Goal: Task Accomplishment & Management: Use online tool/utility

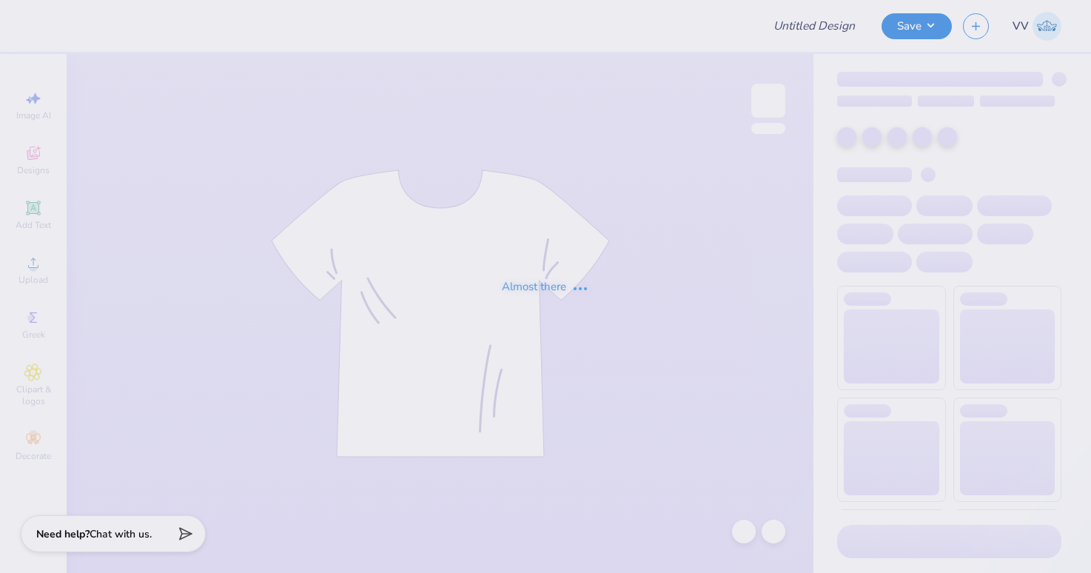
type input "homecoming"
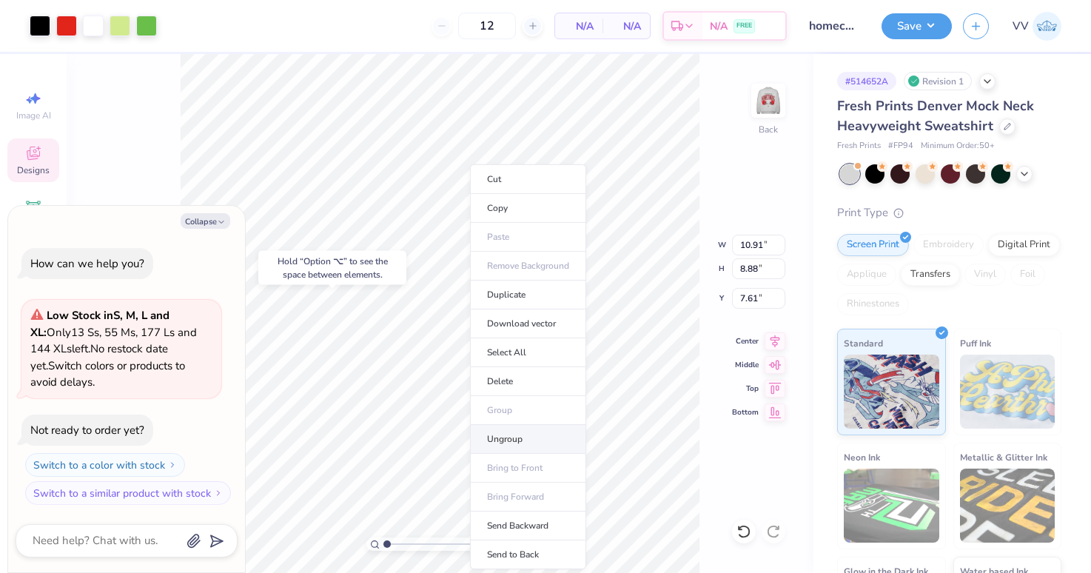
click at [526, 441] on li "Ungroup" at bounding box center [528, 439] width 116 height 29
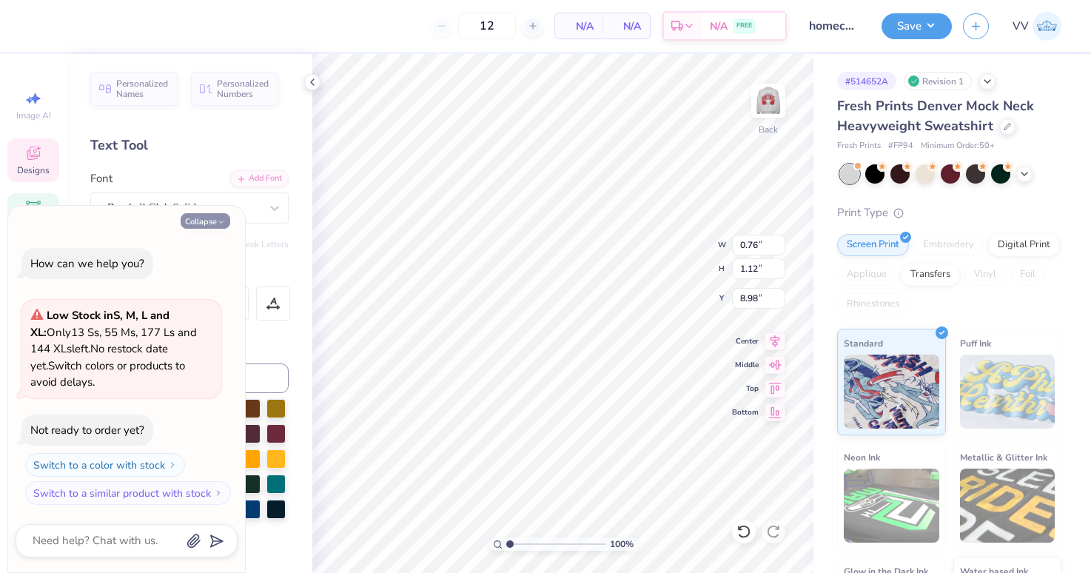
drag, startPoint x: 195, startPoint y: 219, endPoint x: 204, endPoint y: 275, distance: 56.2
click at [195, 219] on button "Collapse" at bounding box center [206, 221] width 50 height 16
type textarea "x"
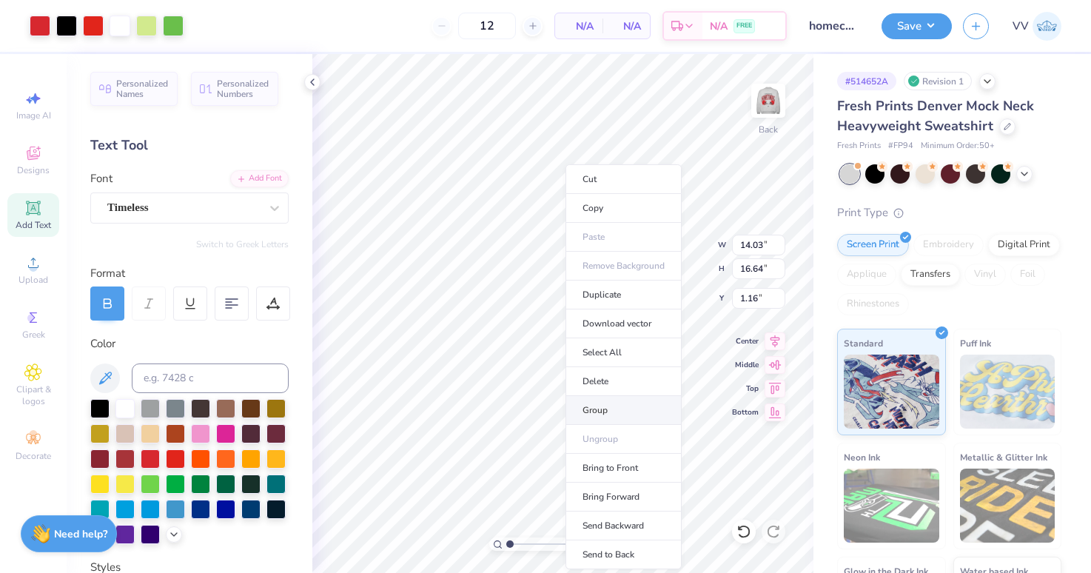
click at [611, 411] on li "Group" at bounding box center [624, 410] width 116 height 29
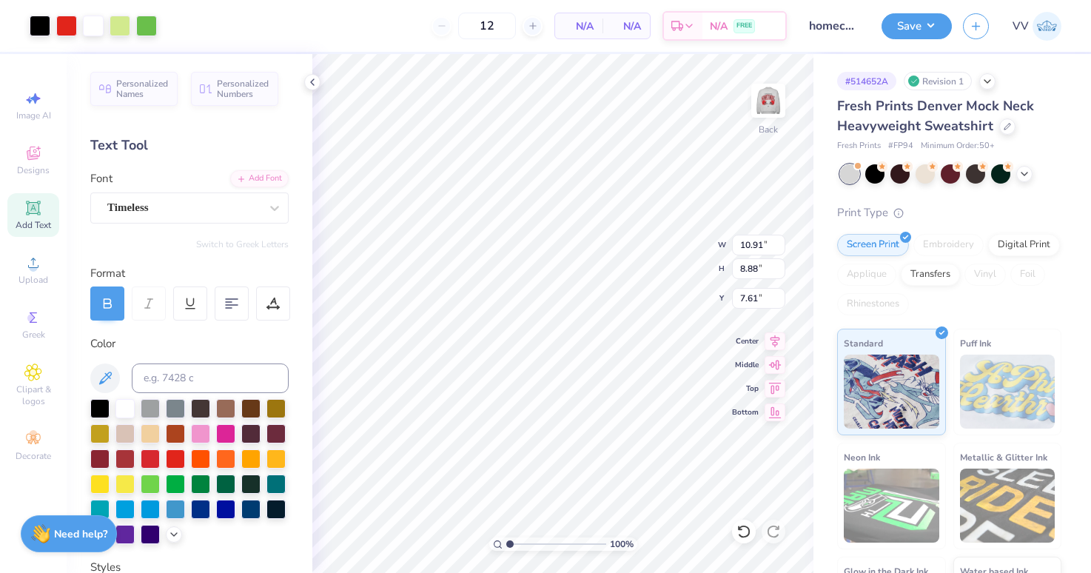
type input "10.91"
type input "8.88"
type input "7.61"
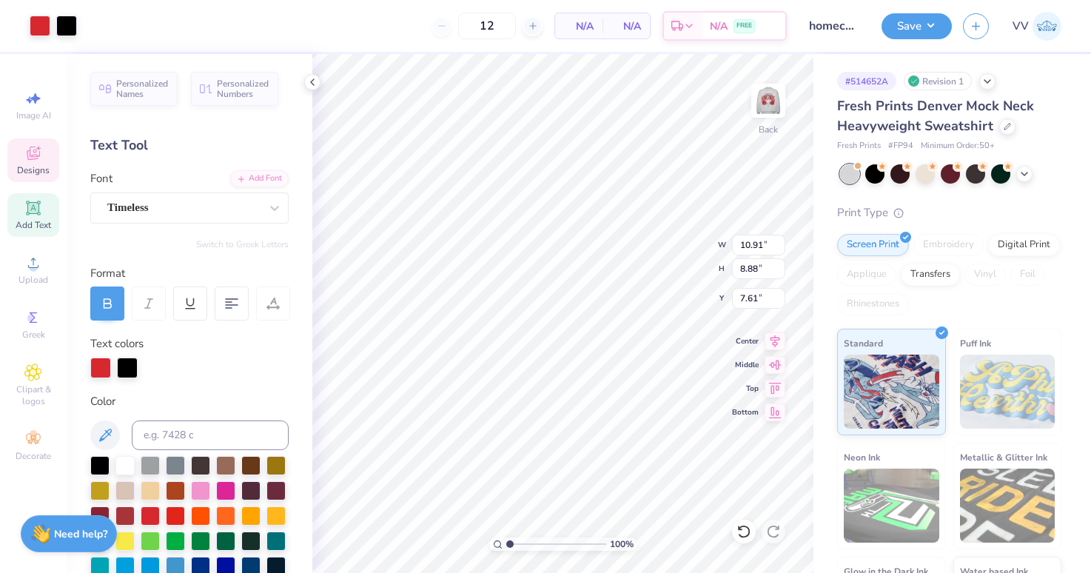
type input "14.03"
type input "7.69"
type input "1.16"
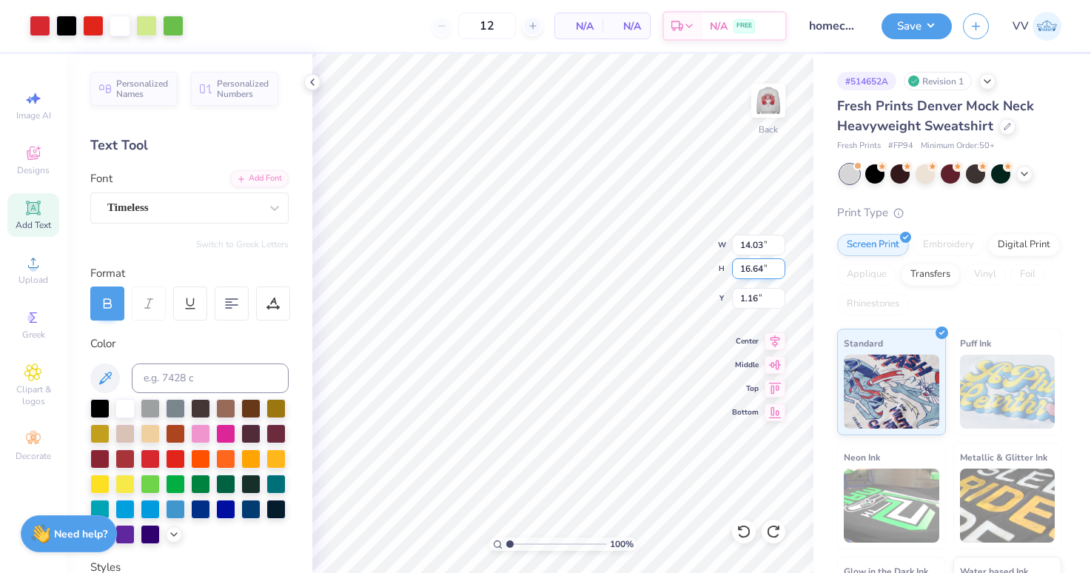
click at [750, 267] on input "16.64" at bounding box center [758, 268] width 53 height 21
type input "15"
type input "12.65"
type input "15.00"
type input "1.98"
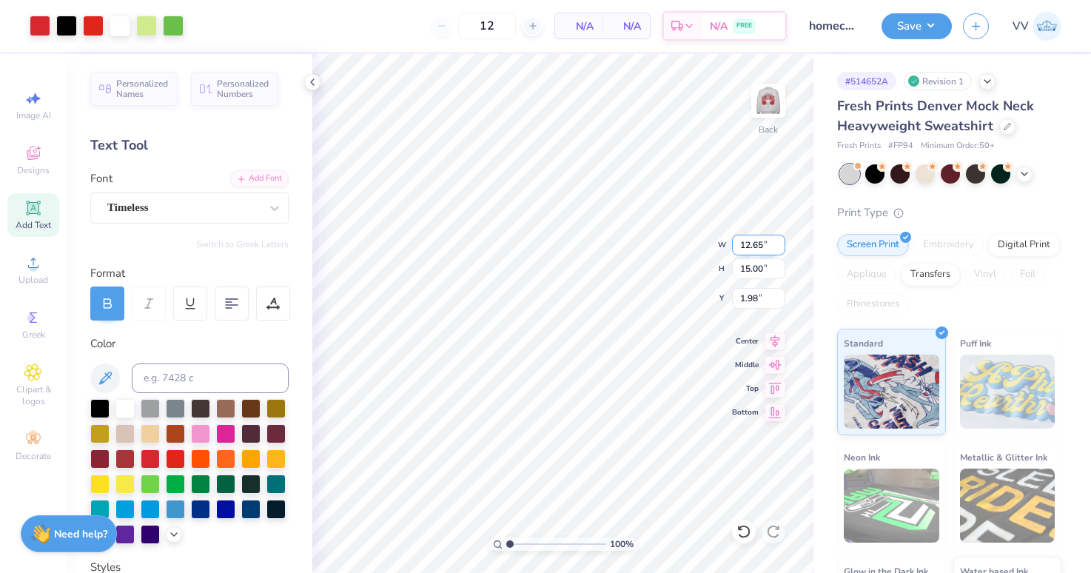
click at [759, 247] on input "12.65" at bounding box center [758, 245] width 53 height 21
type input "12.50"
type input "14.82"
type input "2.07"
type input "3"
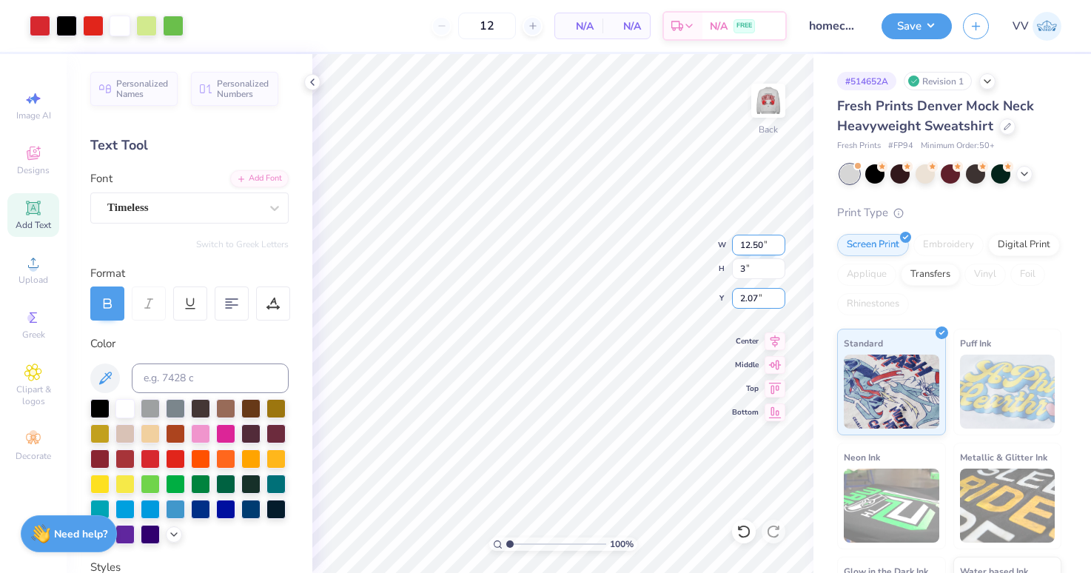
type input "2.53"
type input "3.00"
type input "7.98"
click at [757, 245] on input "2.53" at bounding box center [758, 245] width 53 height 21
type input "12.50"
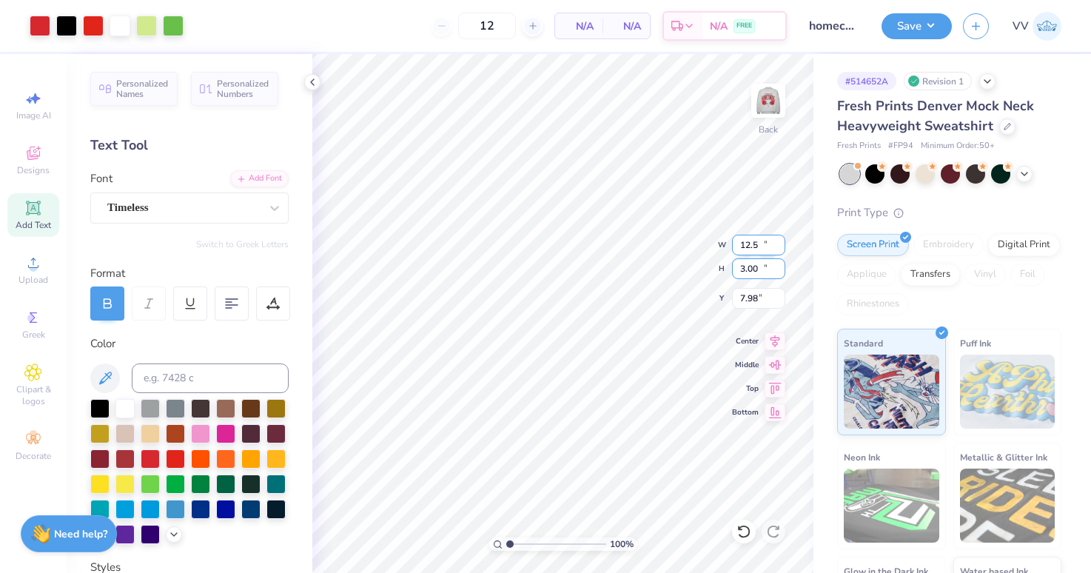
type input "14.82"
type input "2.00"
click at [776, 108] on img at bounding box center [768, 100] width 59 height 59
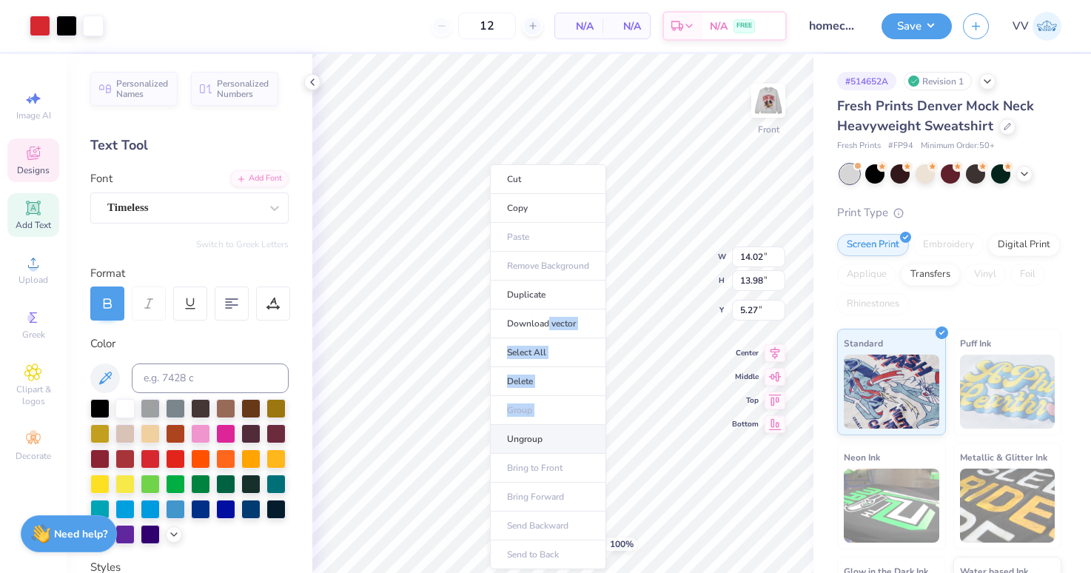
drag, startPoint x: 547, startPoint y: 322, endPoint x: 566, endPoint y: 436, distance: 115.5
click at [543, 427] on ul "Cut Copy Paste Remove Background Duplicate Download vector Select All Delete Gr…" at bounding box center [548, 366] width 116 height 405
click at [569, 437] on li "Ungroup" at bounding box center [548, 439] width 116 height 29
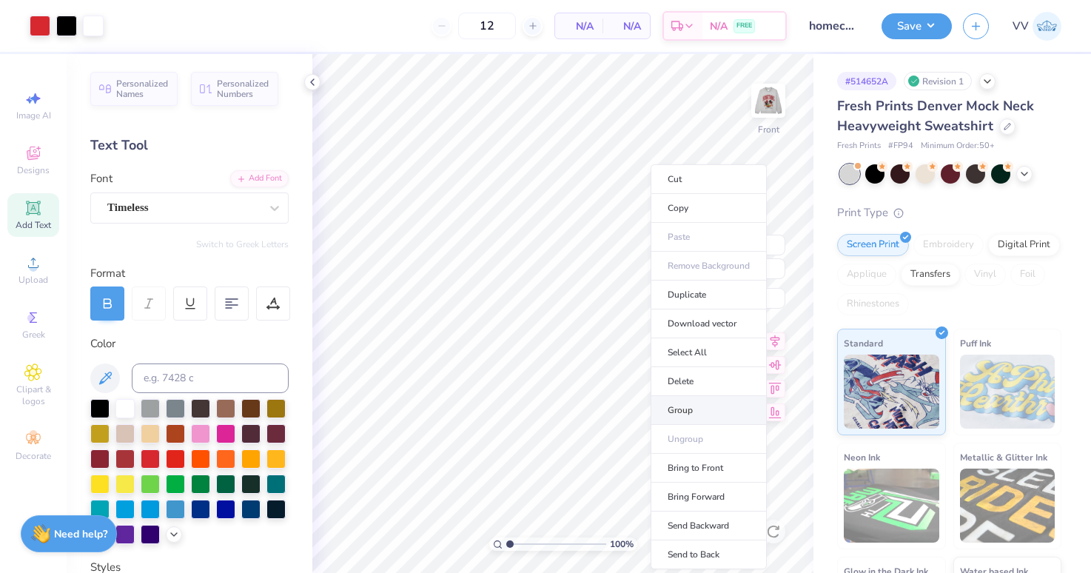
click at [690, 414] on li "Group" at bounding box center [709, 410] width 116 height 29
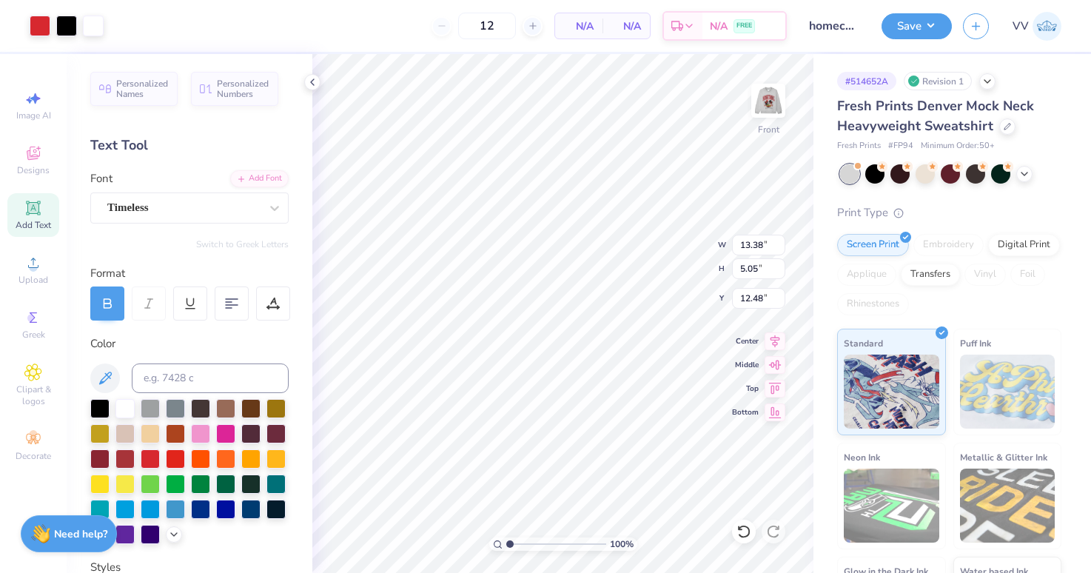
type input "13.38"
type input "5.05"
type input "12.48"
click at [757, 299] on input "18.85" at bounding box center [758, 298] width 53 height 21
type input "18.00"
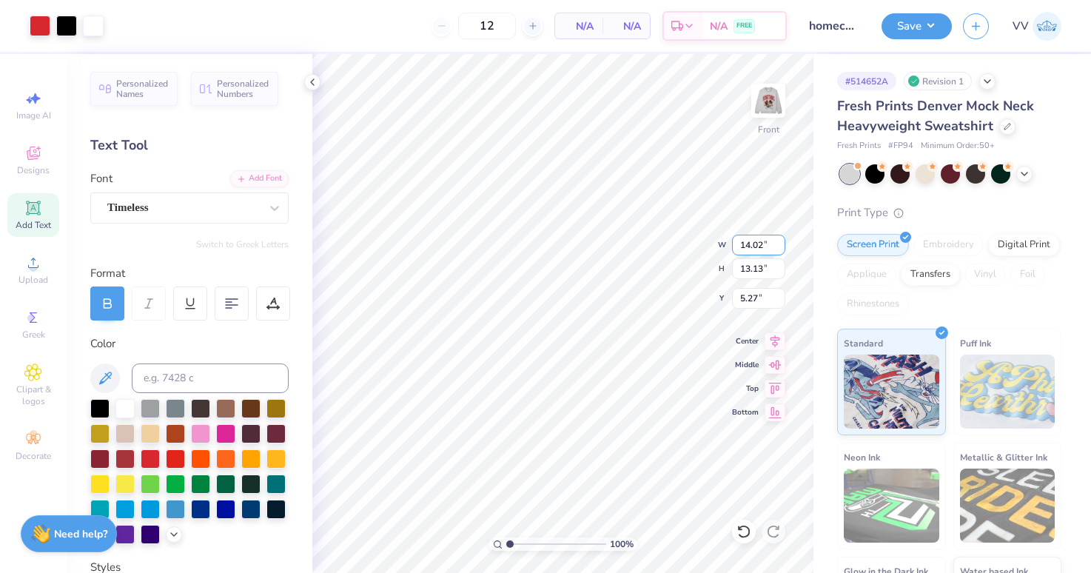
click at [752, 245] on input "14.02" at bounding box center [758, 245] width 53 height 21
type input "12.50"
type input "11.70"
type input "3.00"
click at [769, 106] on img at bounding box center [768, 100] width 59 height 59
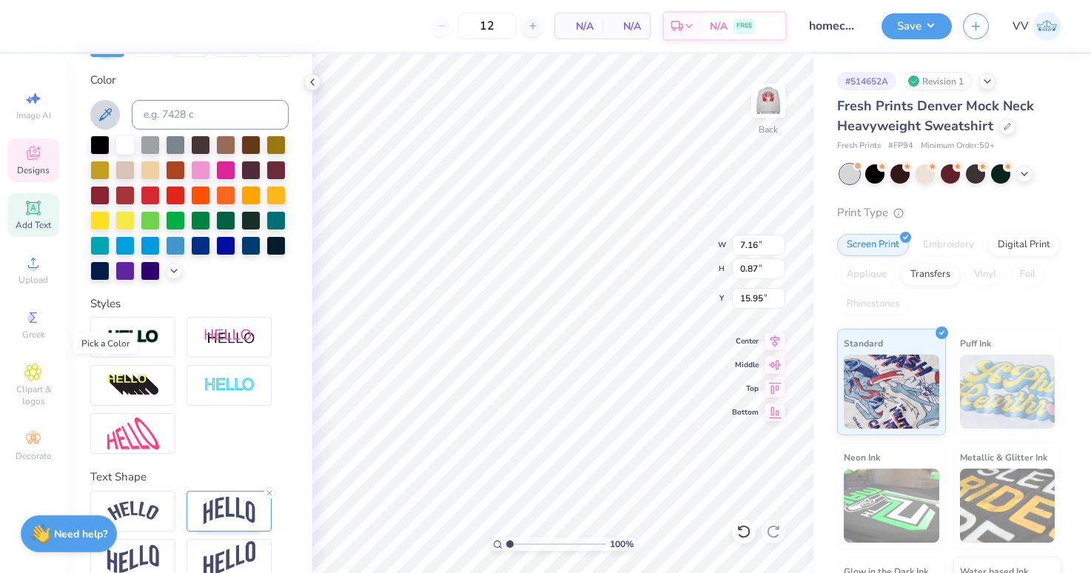
scroll to position [287, 0]
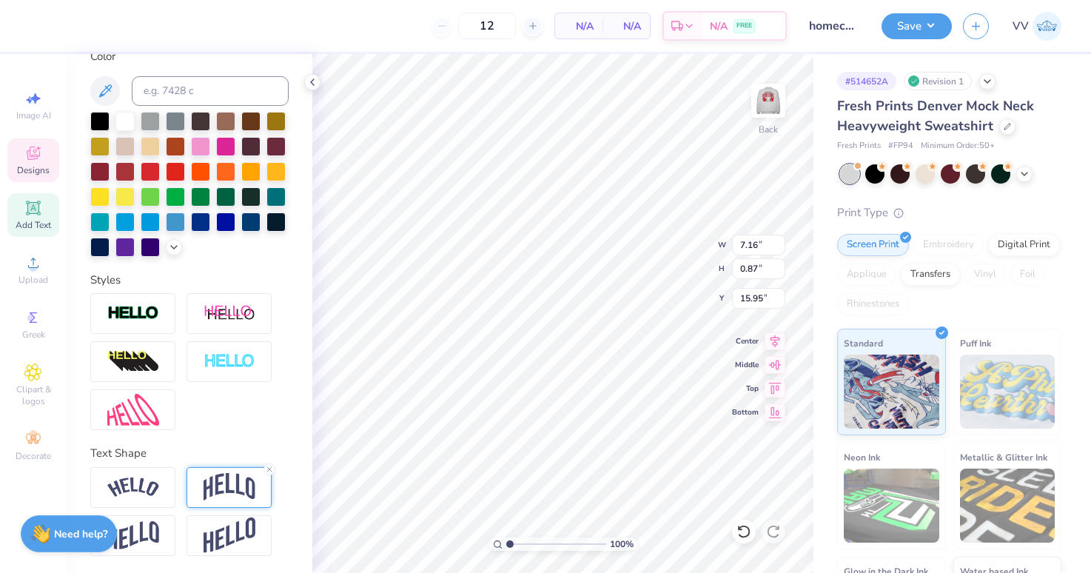
click at [221, 486] on img at bounding box center [230, 487] width 52 height 28
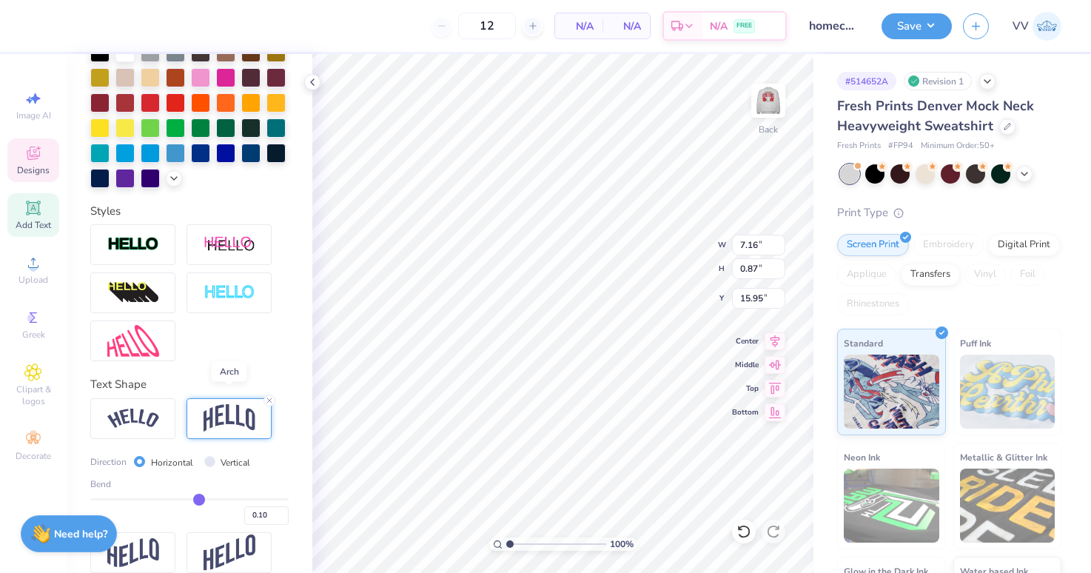
scroll to position [374, 0]
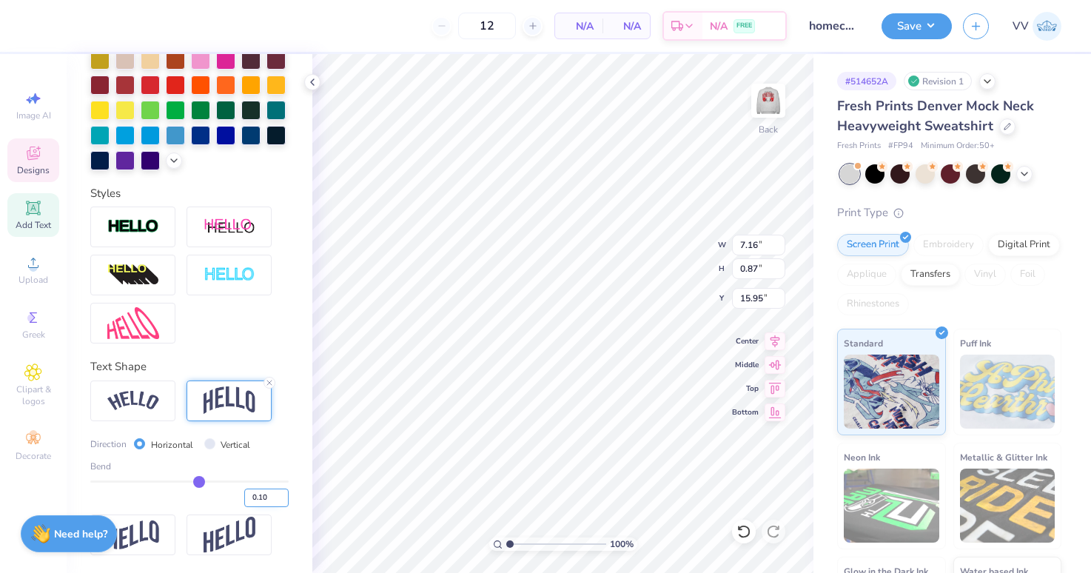
click at [267, 499] on input "0.10" at bounding box center [266, 498] width 44 height 19
type input "-.1"
type input "-0.1"
type input "-0.10"
click at [260, 495] on input "-0.10" at bounding box center [266, 498] width 44 height 19
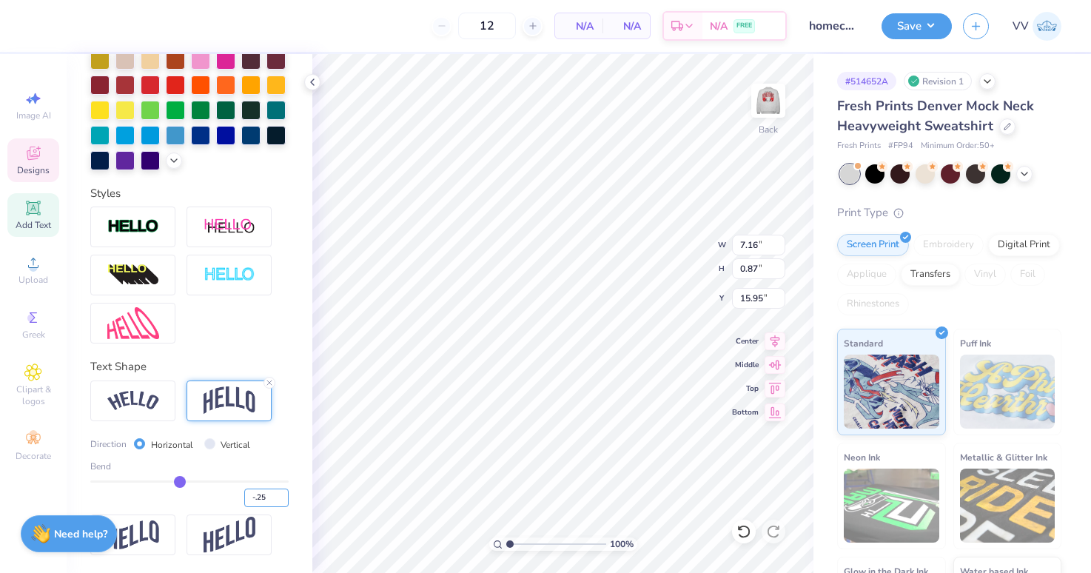
type input "-.25"
type input "-0.25"
type input "1.30"
type input "15.74"
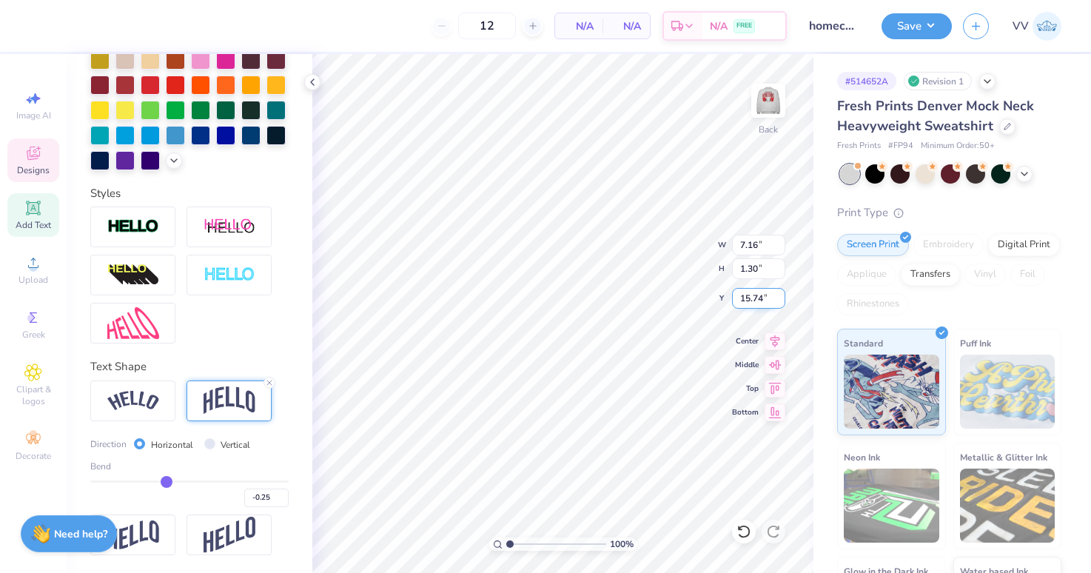
click at [761, 301] on input "15.74" at bounding box center [758, 298] width 53 height 21
type input "15.70"
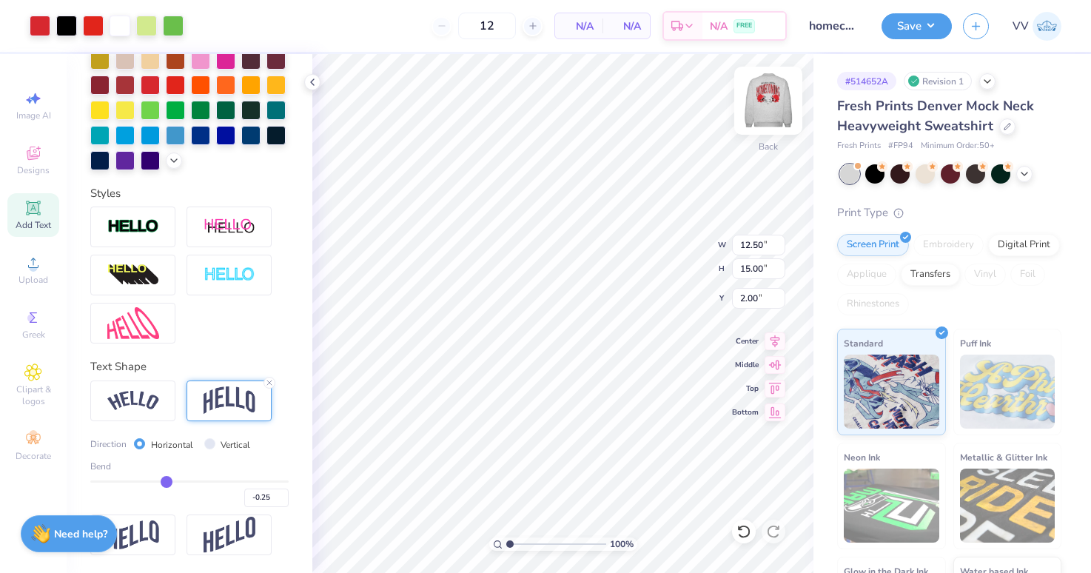
click at [766, 102] on img at bounding box center [768, 100] width 59 height 59
click at [777, 97] on img at bounding box center [768, 100] width 59 height 59
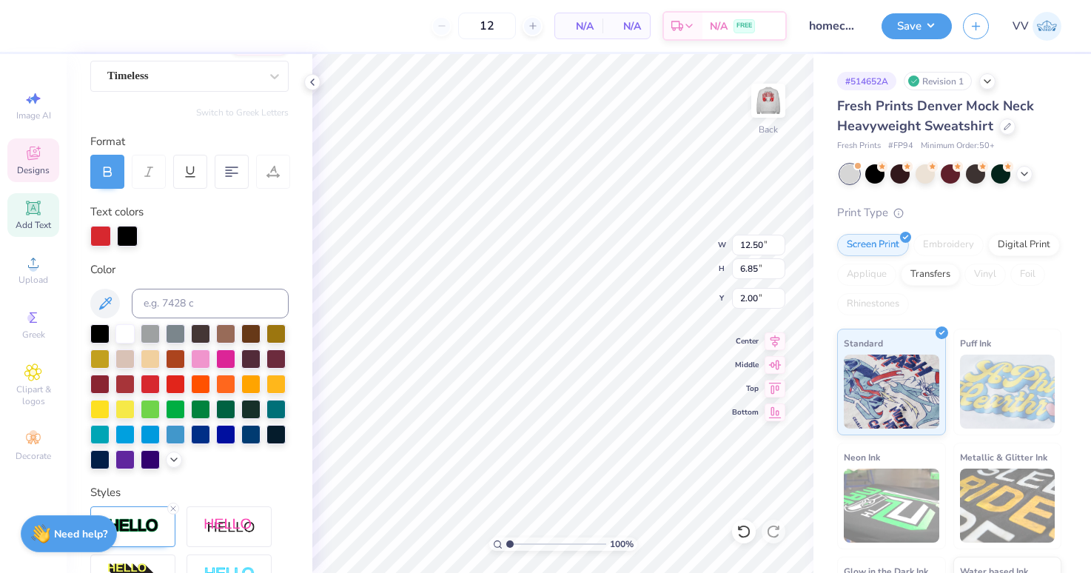
scroll to position [121, 0]
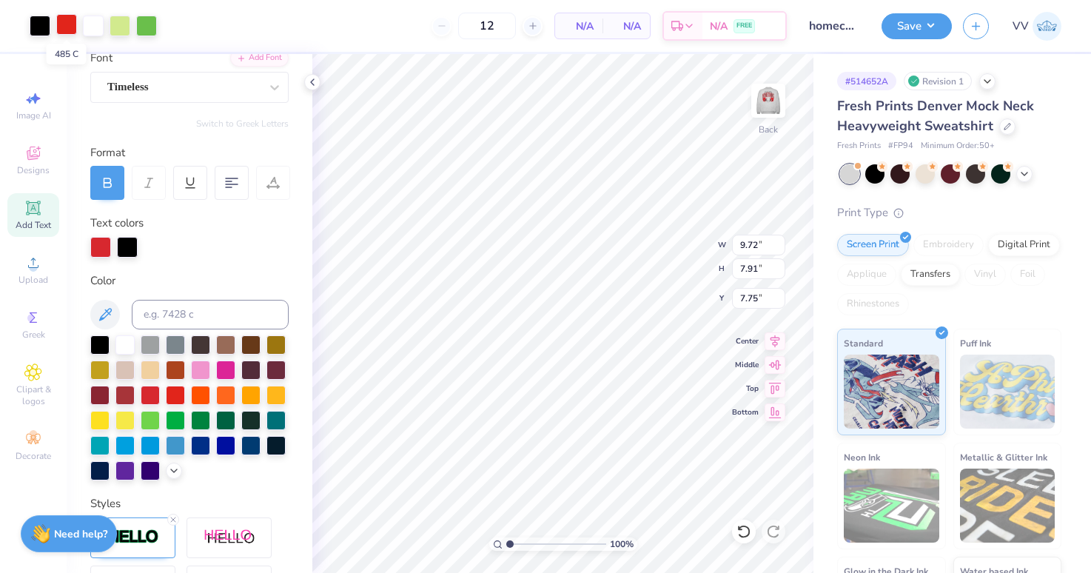
click at [58, 18] on div at bounding box center [66, 24] width 21 height 21
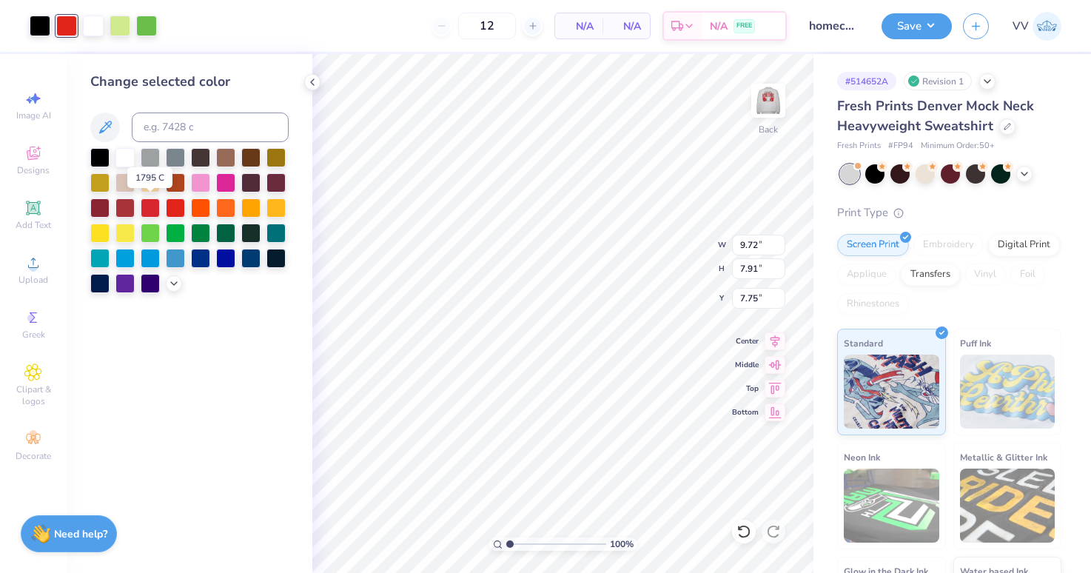
drag, startPoint x: 147, startPoint y: 204, endPoint x: 173, endPoint y: 247, distance: 49.5
click at [147, 204] on div at bounding box center [150, 207] width 19 height 19
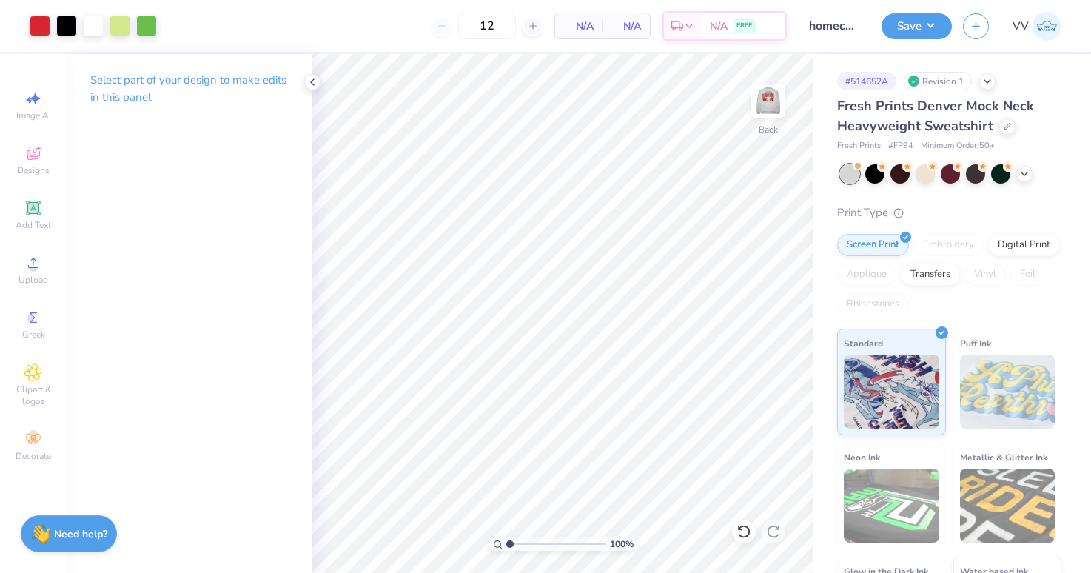
drag, startPoint x: 772, startPoint y: 101, endPoint x: 680, endPoint y: 0, distance: 136.8
click at [772, 101] on img at bounding box center [769, 101] width 30 height 30
click at [30, 215] on icon at bounding box center [33, 208] width 18 height 18
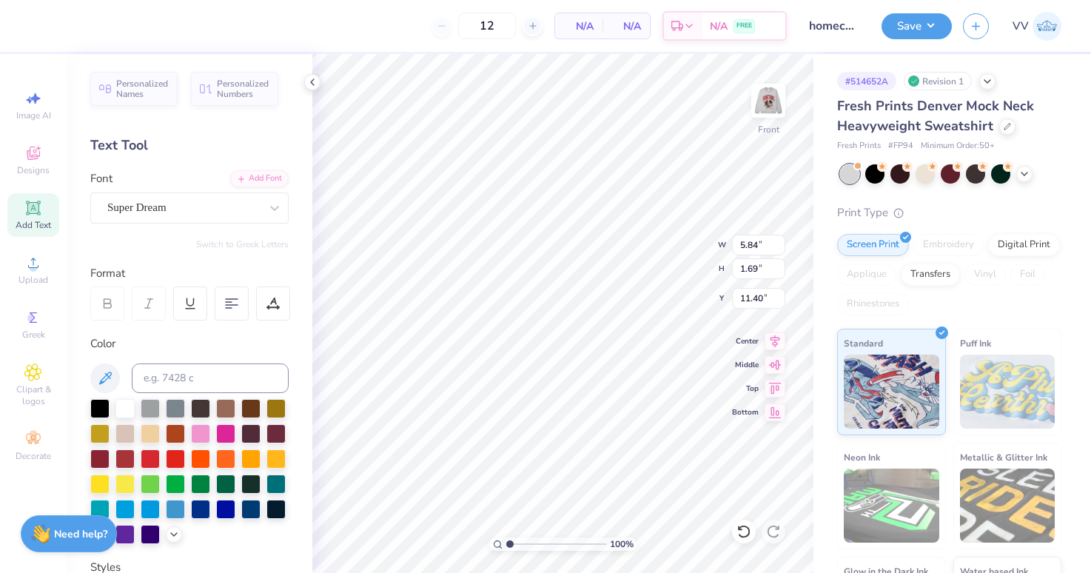
click at [94, 406] on div at bounding box center [99, 408] width 19 height 19
click at [249, 173] on div "Add Font" at bounding box center [259, 177] width 58 height 17
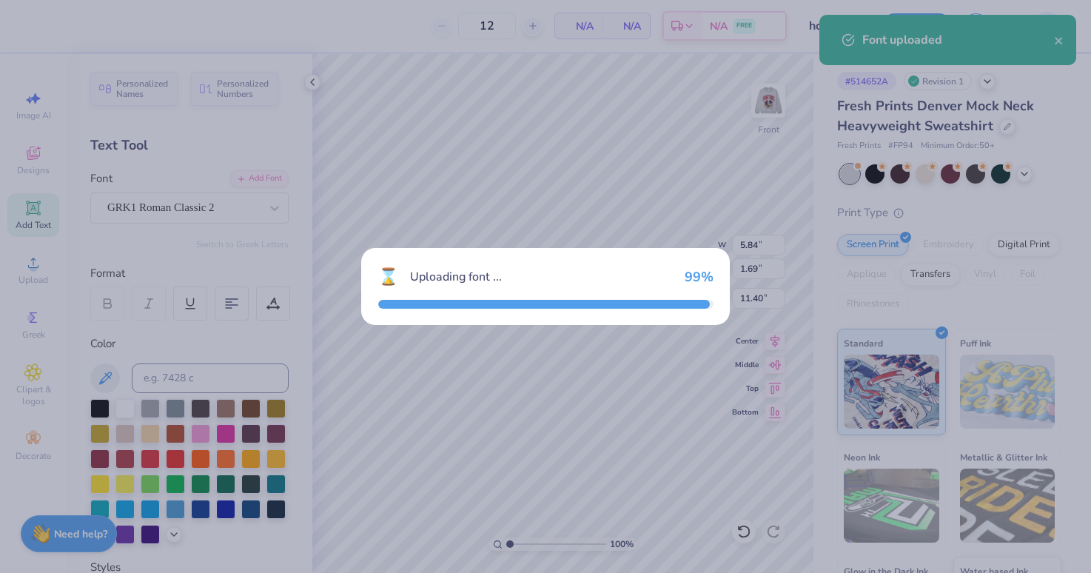
type input "6.88"
type input "1.87"
type input "11.31"
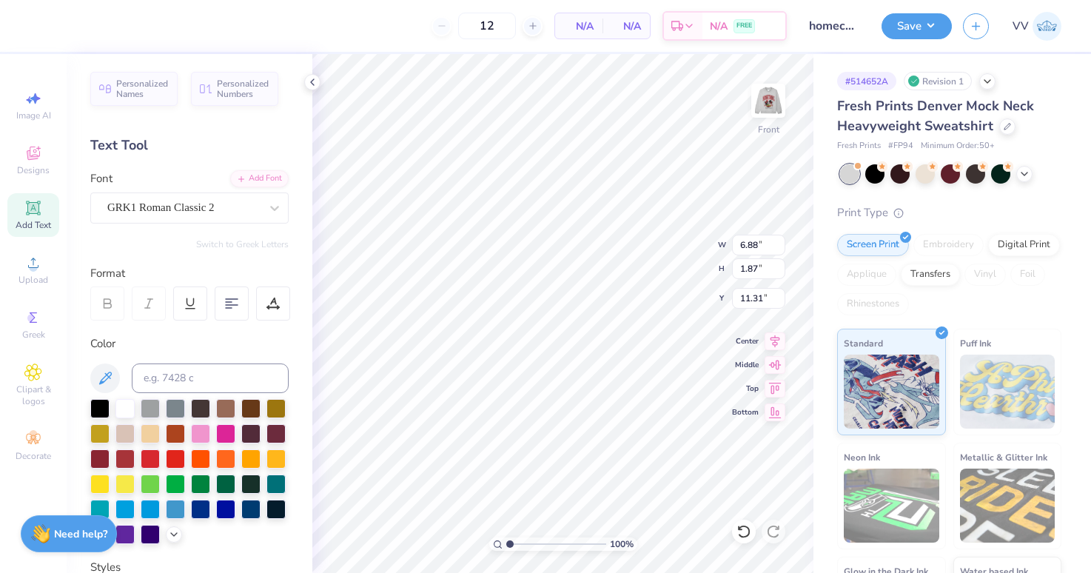
type textarea "FSK"
type input "5.49"
type input "1.75"
type input "11.37"
type input "2.18"
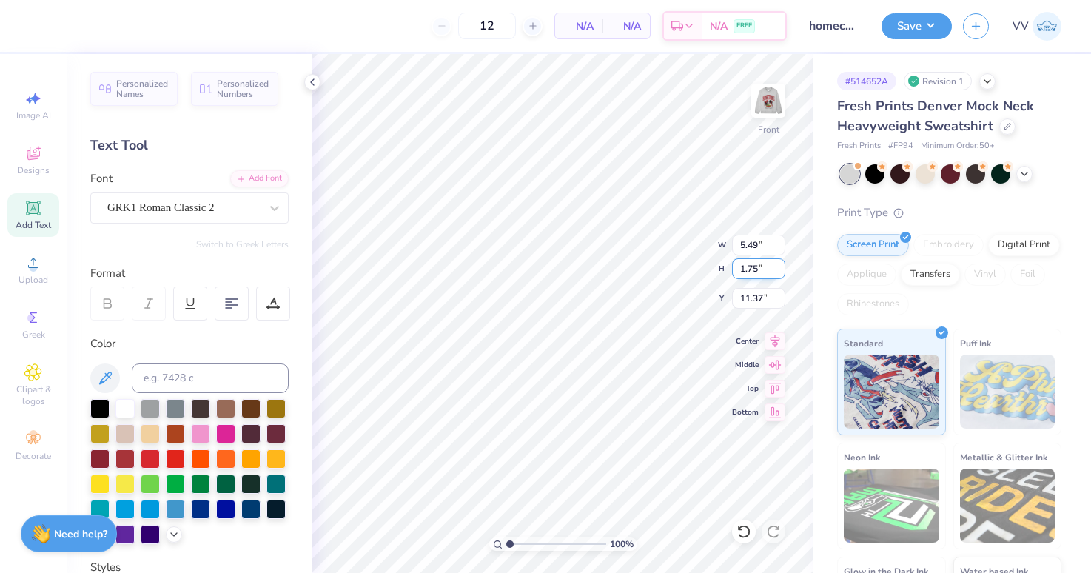
type input "0.70"
type input "12.43"
type input "2.8"
click at [527, 545] on input "range" at bounding box center [556, 544] width 100 height 13
type input "10.72"
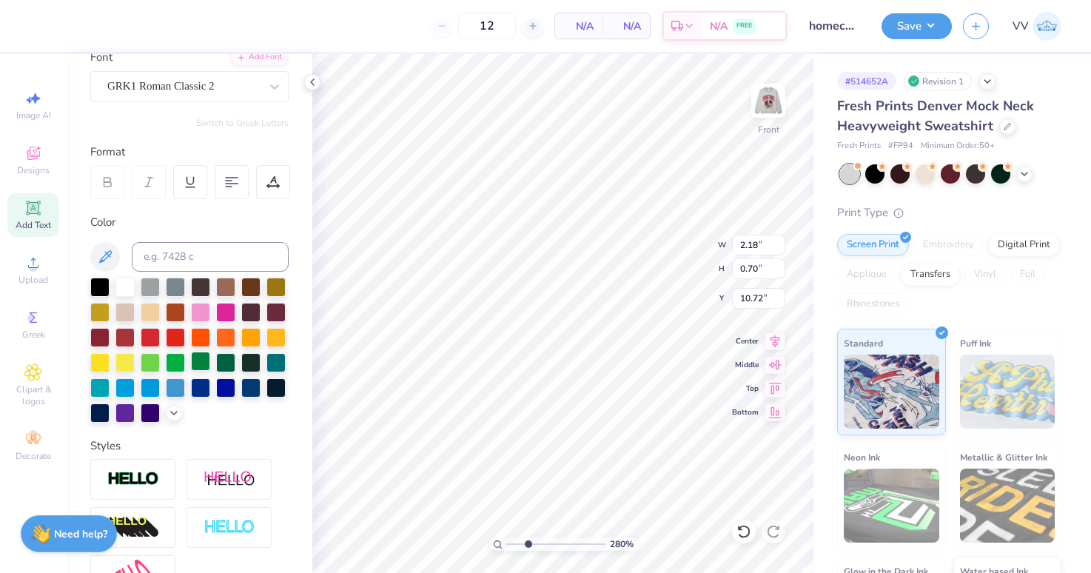
scroll to position [287, 0]
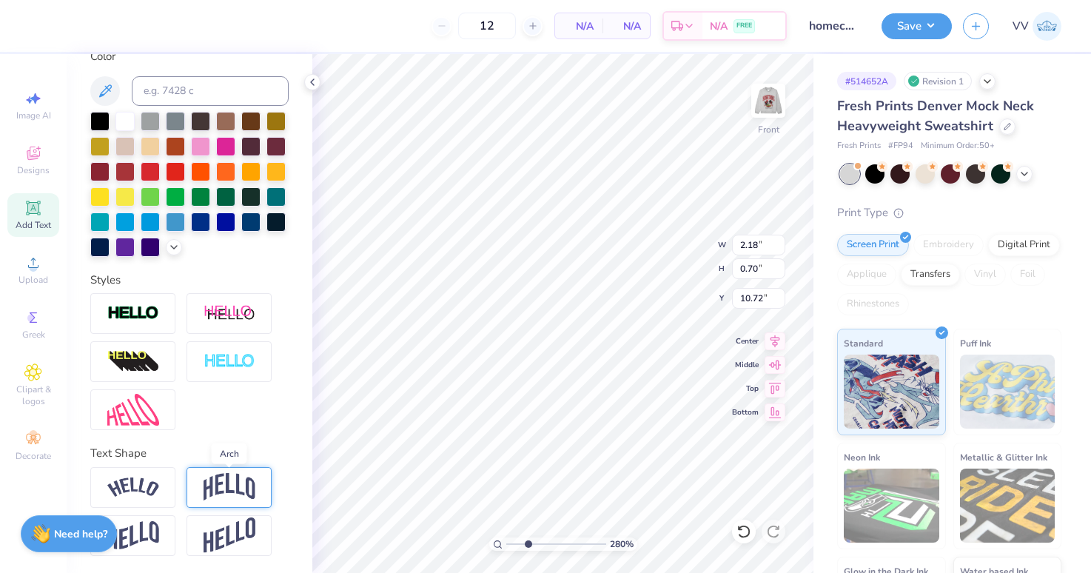
drag, startPoint x: 232, startPoint y: 489, endPoint x: 242, endPoint y: 486, distance: 10.3
click at [232, 489] on img at bounding box center [230, 487] width 52 height 28
type input "1.15"
type input "10.49"
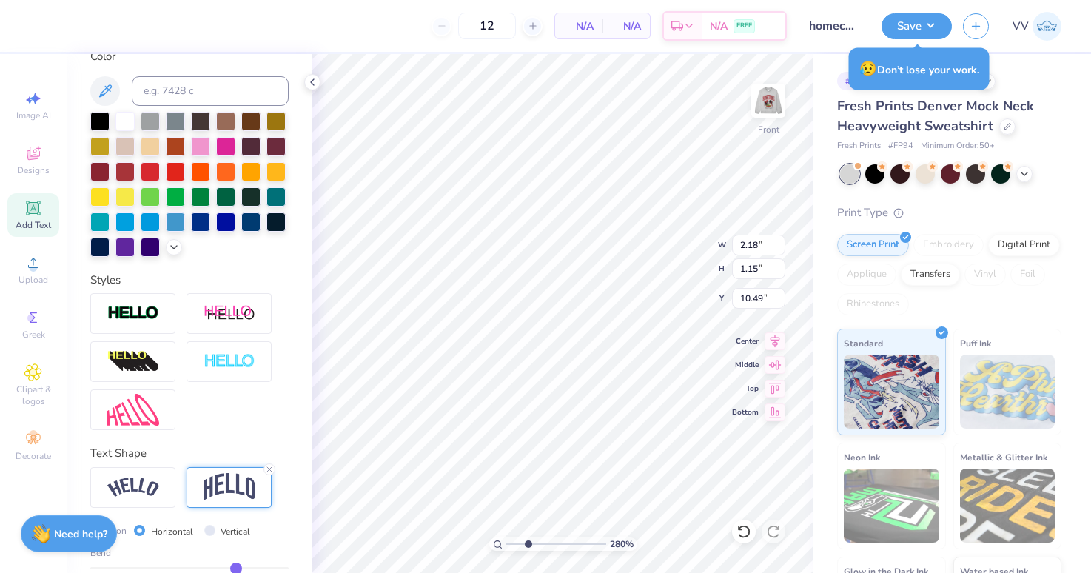
type input "2.04"
type input "1.76"
type input "10.25"
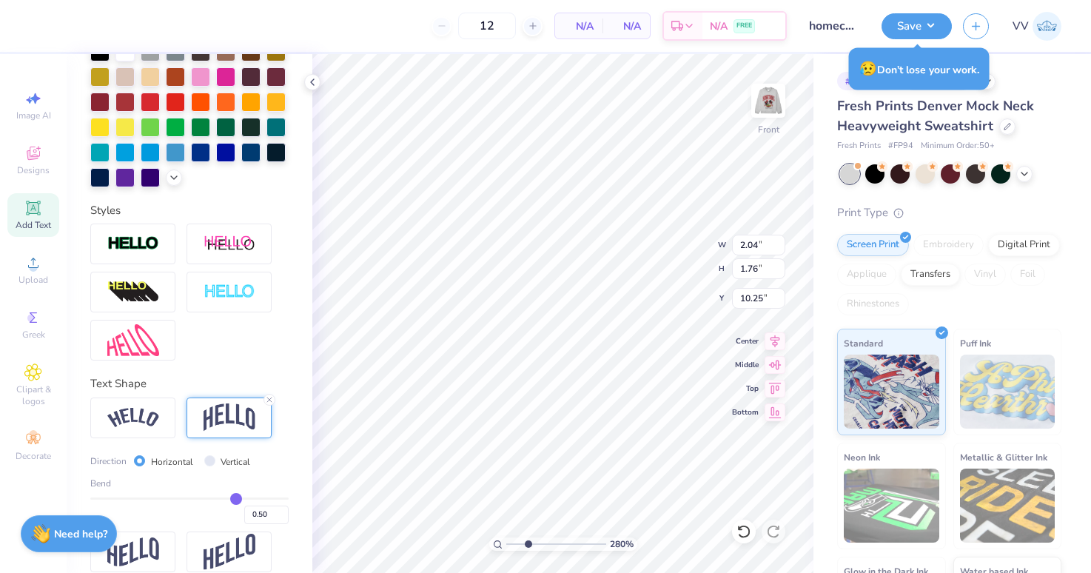
scroll to position [374, 0]
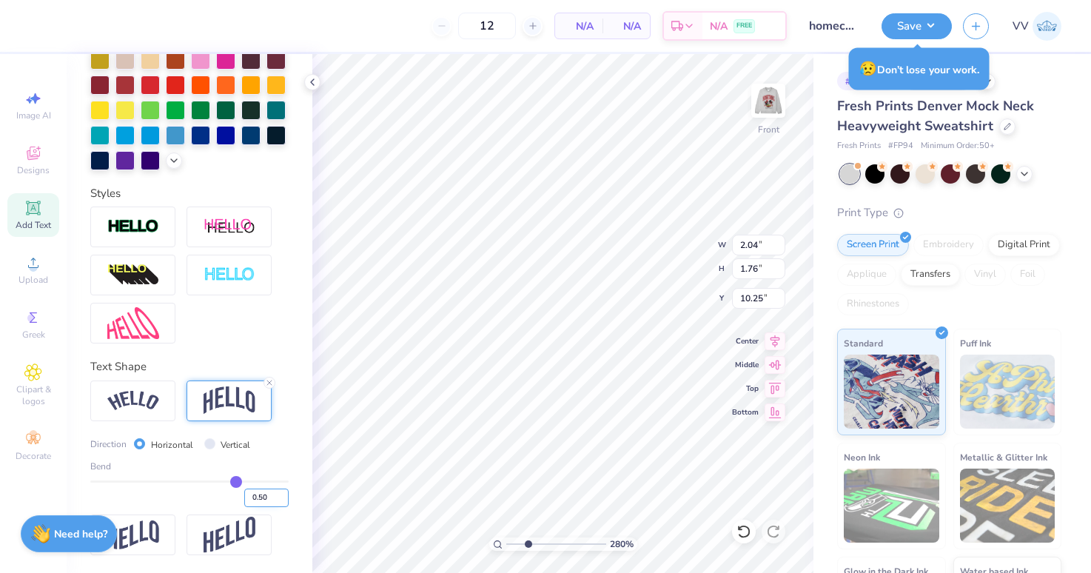
click at [257, 492] on input "0.50" at bounding box center [266, 498] width 44 height 19
type input ".25"
type input "0.25"
type input "1.98"
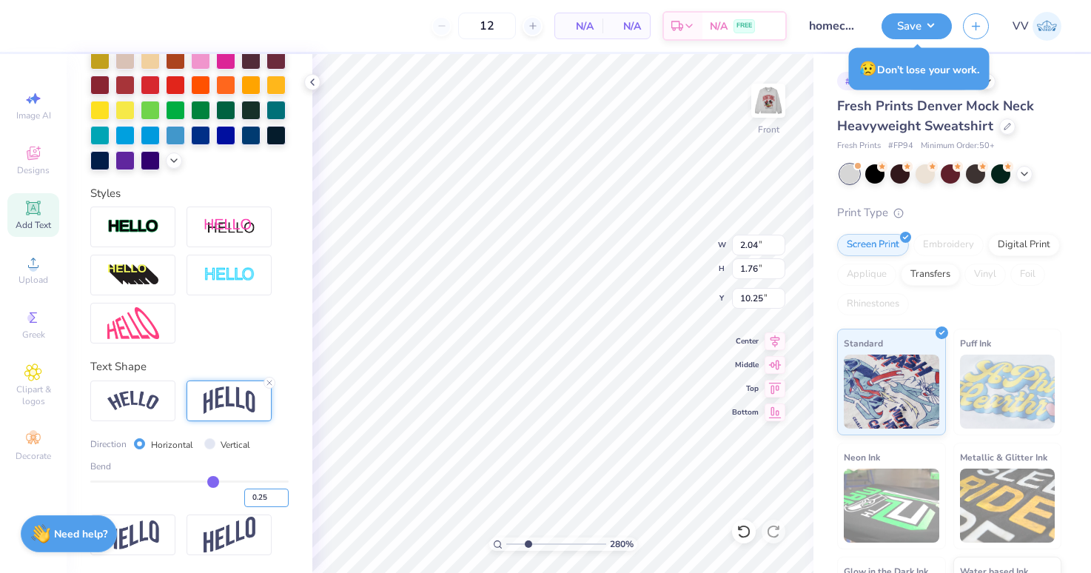
type input "1.77"
type input "10.17"
type input ".38"
type input "0.38"
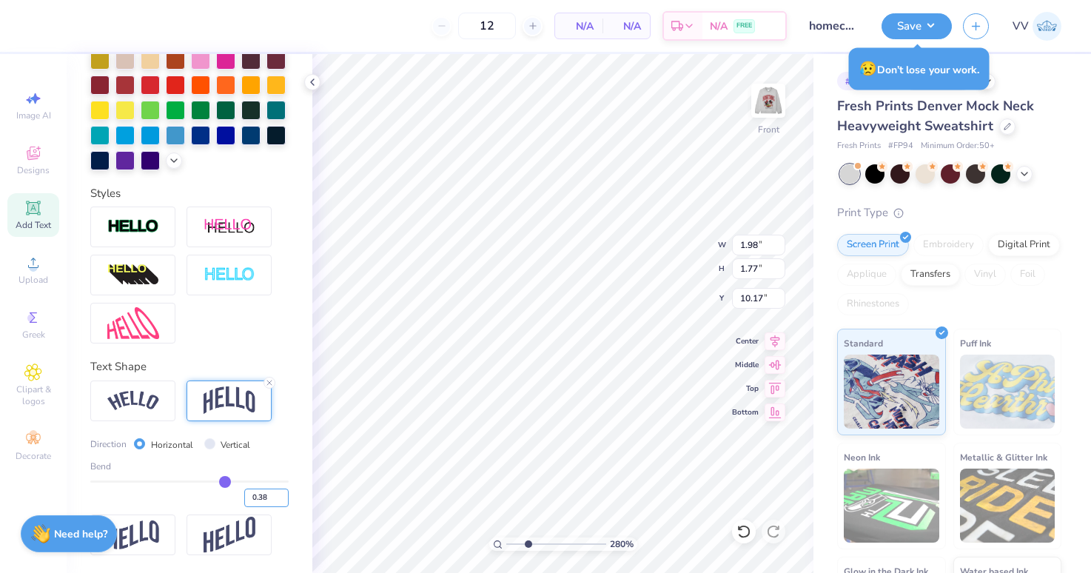
type input "2.01"
type input "1.76"
type input "10.25"
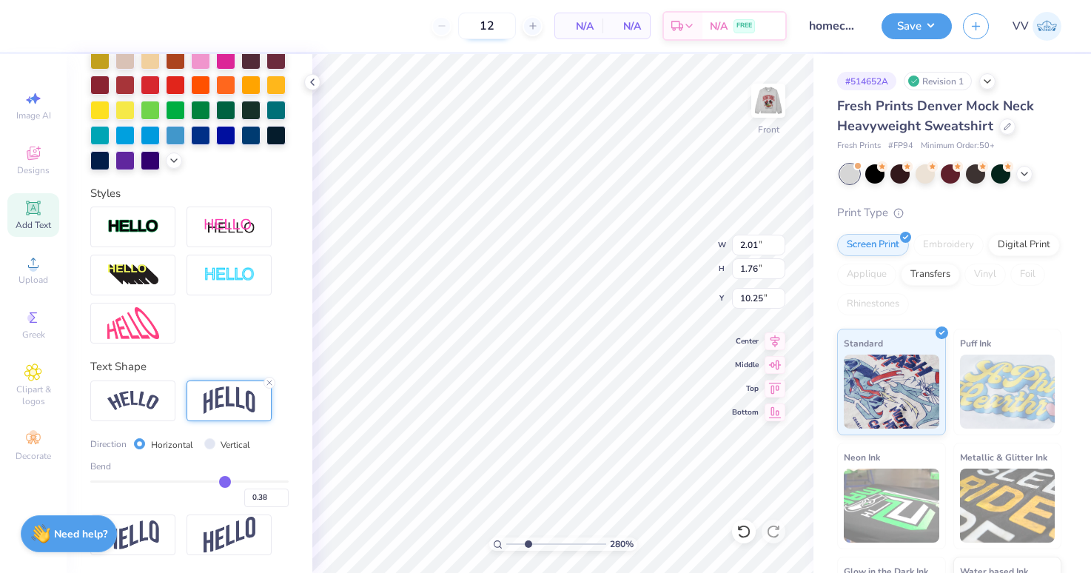
type input "1.95"
type input "1.85"
type input "10.20"
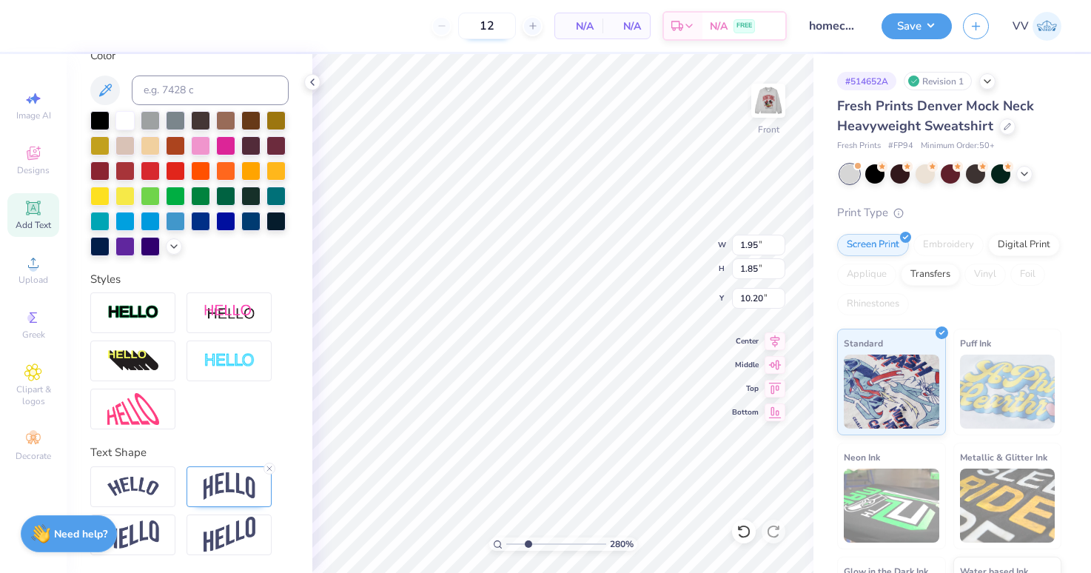
scroll to position [287, 0]
type textarea "CF"
type input "1.31"
type input "1.48"
type input "10.48"
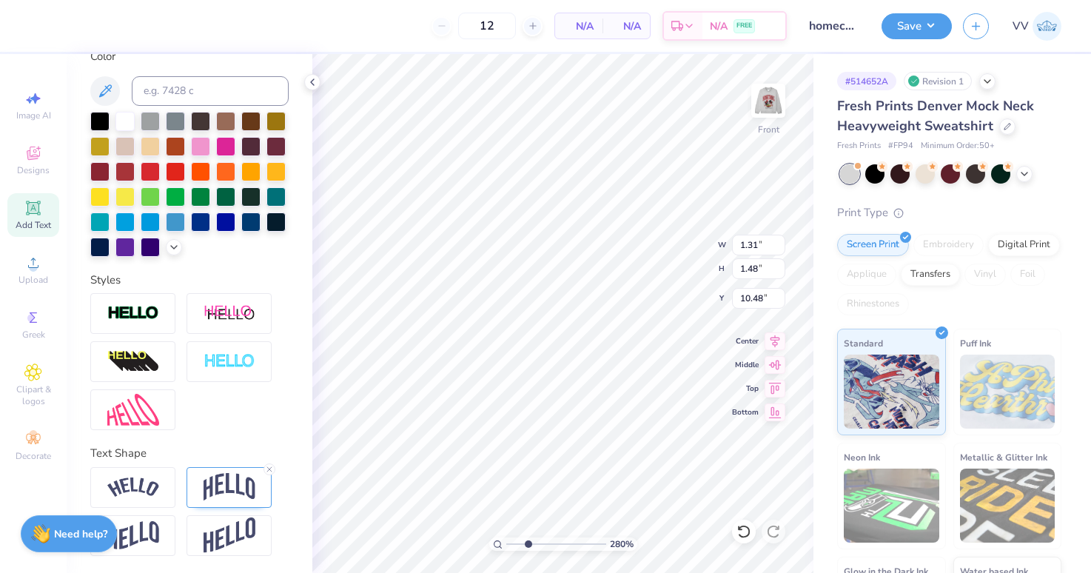
type input "1.48"
type input "1.31"
type input "10.37"
click at [517, 547] on input "range" at bounding box center [556, 544] width 100 height 13
type input "1"
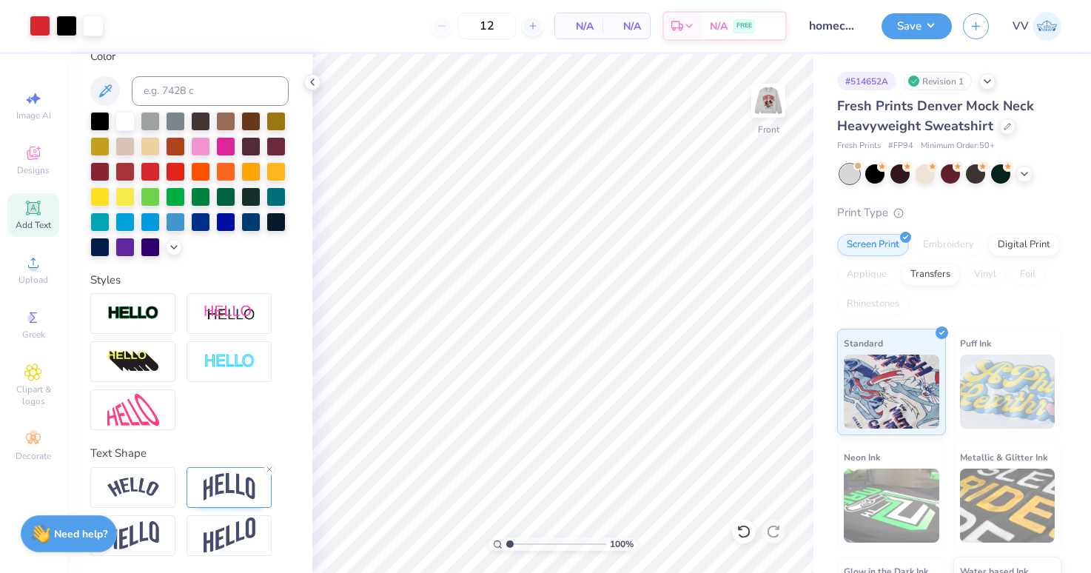
click at [491, 545] on div "100 %" at bounding box center [563, 544] width 148 height 13
click at [774, 96] on img at bounding box center [768, 100] width 59 height 59
click at [919, 37] on button "Save" at bounding box center [917, 26] width 70 height 26
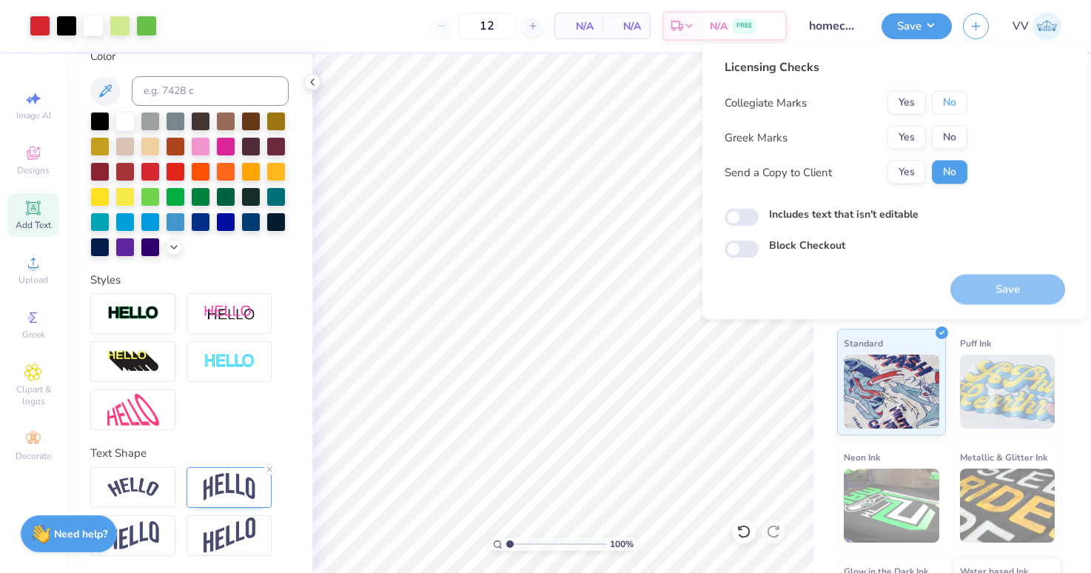
drag, startPoint x: 945, startPoint y: 102, endPoint x: 928, endPoint y: 121, distance: 25.2
click at [945, 102] on button "No" at bounding box center [950, 103] width 36 height 24
click at [901, 143] on button "Yes" at bounding box center [907, 138] width 38 height 24
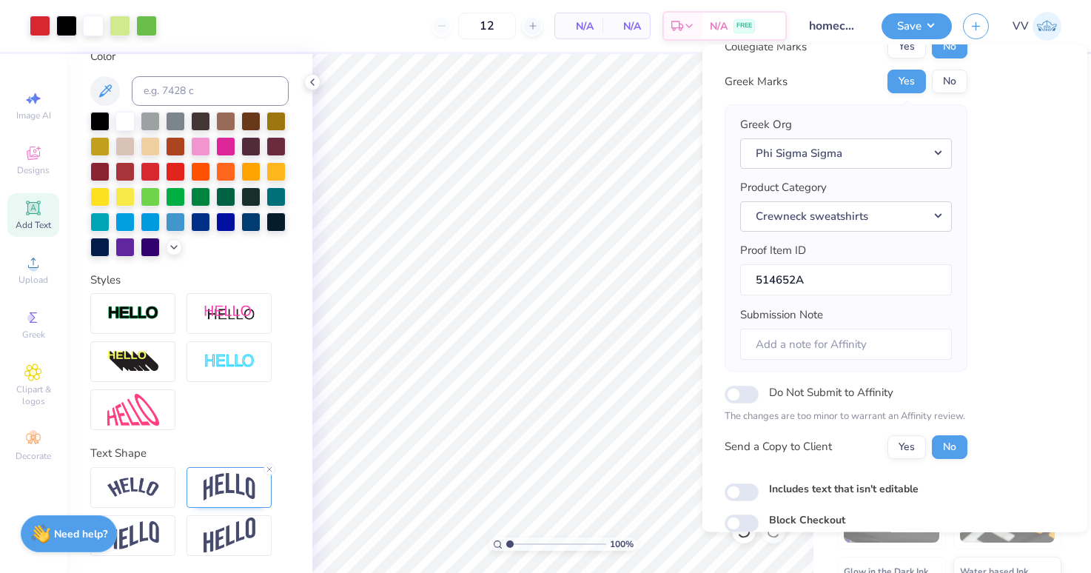
scroll to position [119, 0]
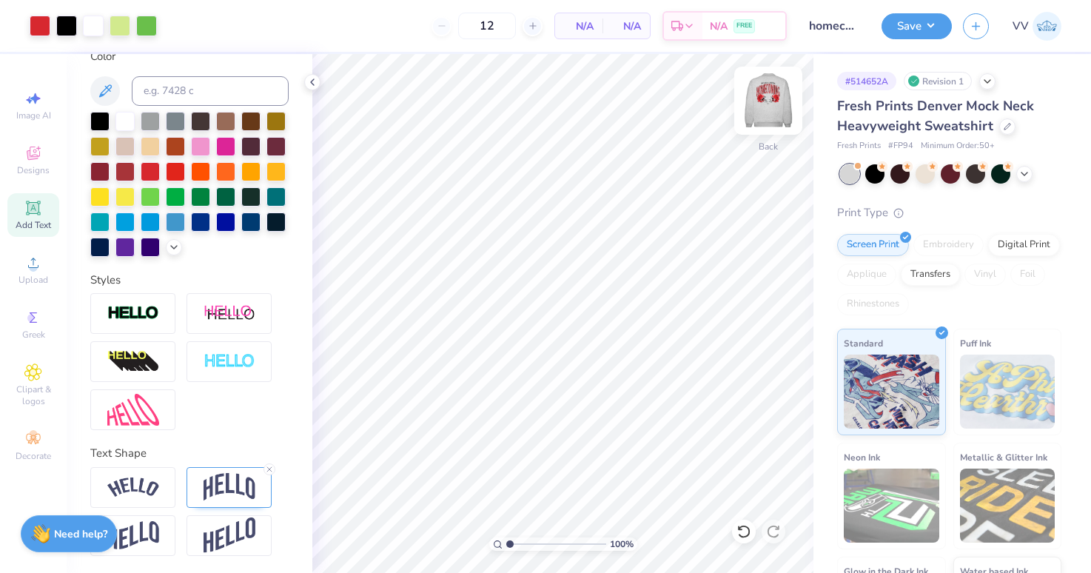
click at [760, 110] on img at bounding box center [768, 100] width 59 height 59
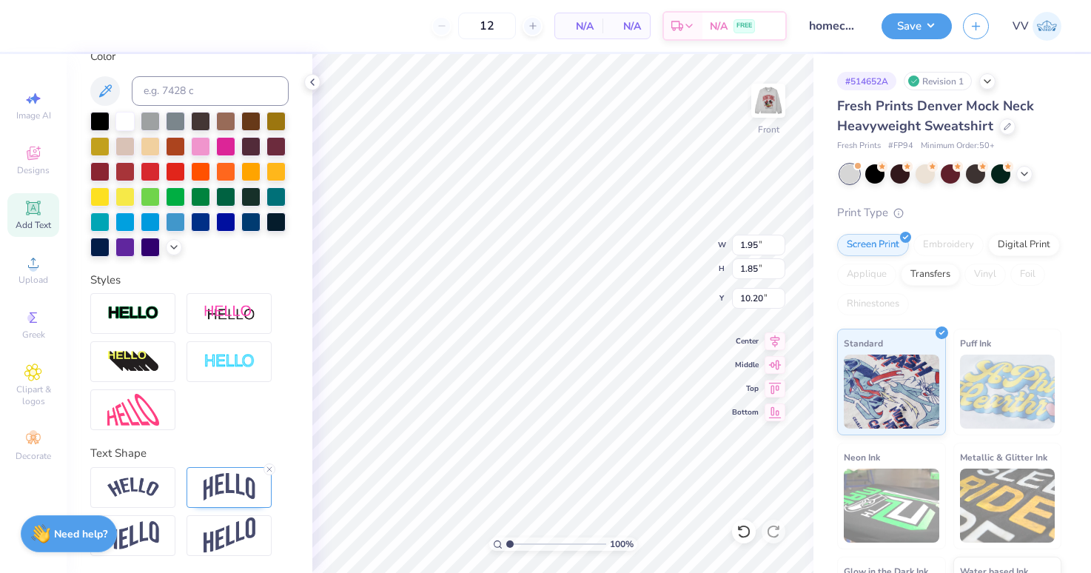
type textarea "FSS"
click at [920, 24] on button "Save" at bounding box center [917, 24] width 70 height 26
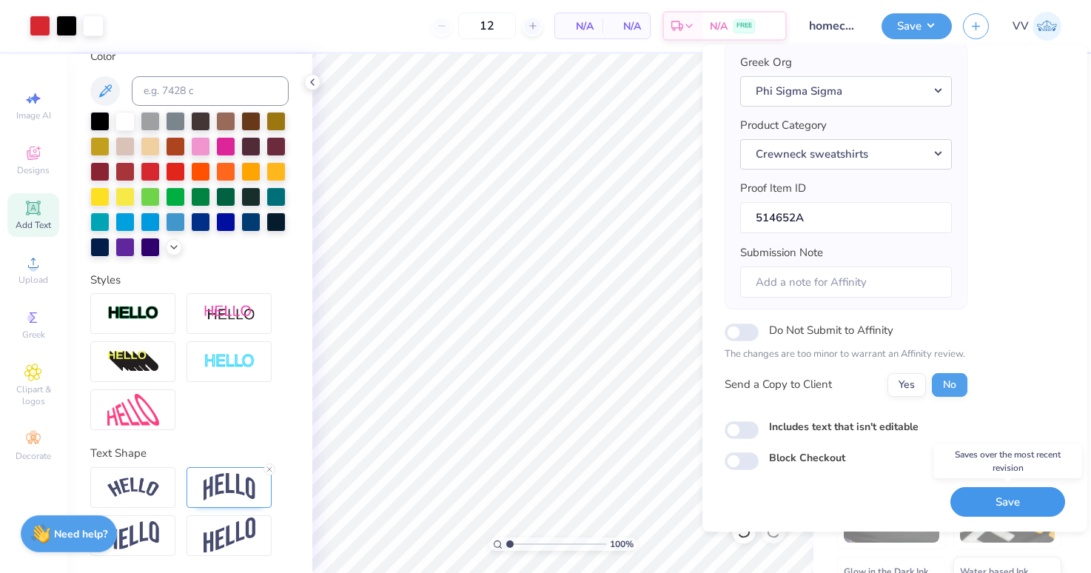
click at [1008, 497] on button "Save" at bounding box center [1008, 502] width 115 height 30
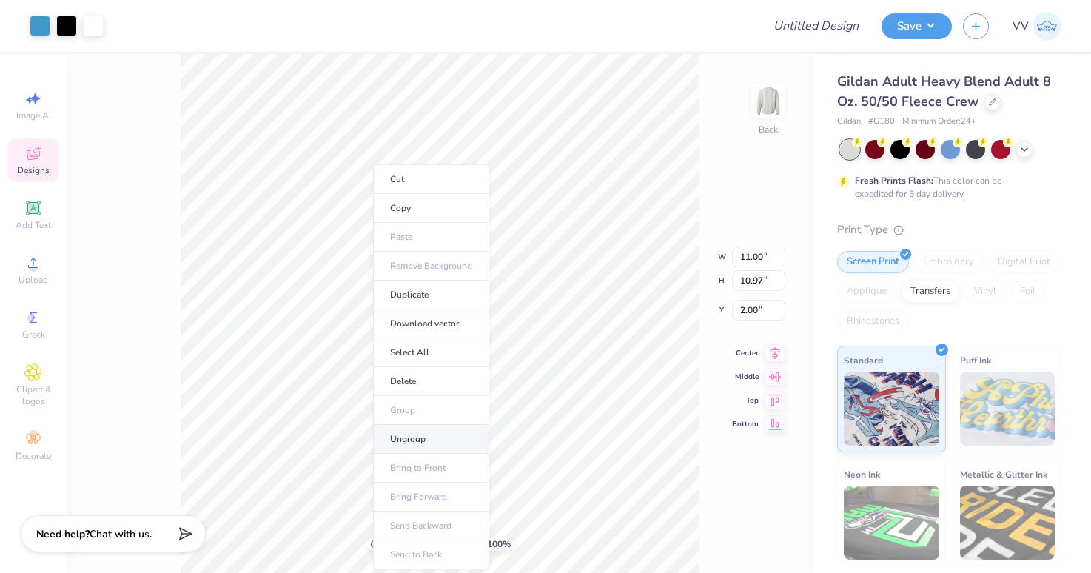
click at [431, 445] on li "Ungroup" at bounding box center [431, 439] width 116 height 29
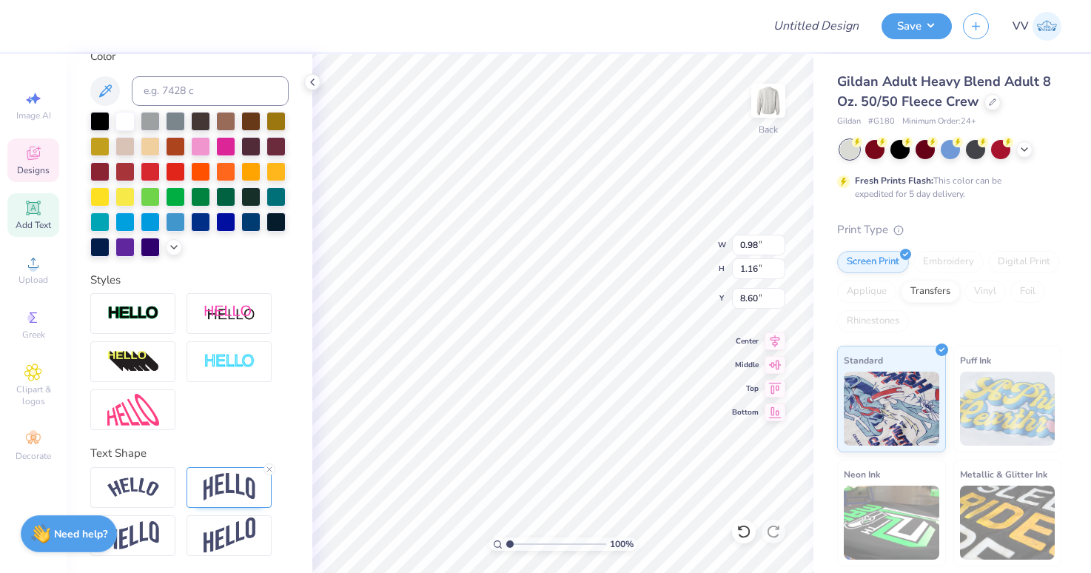
scroll to position [287, 0]
click at [222, 478] on img at bounding box center [230, 487] width 52 height 28
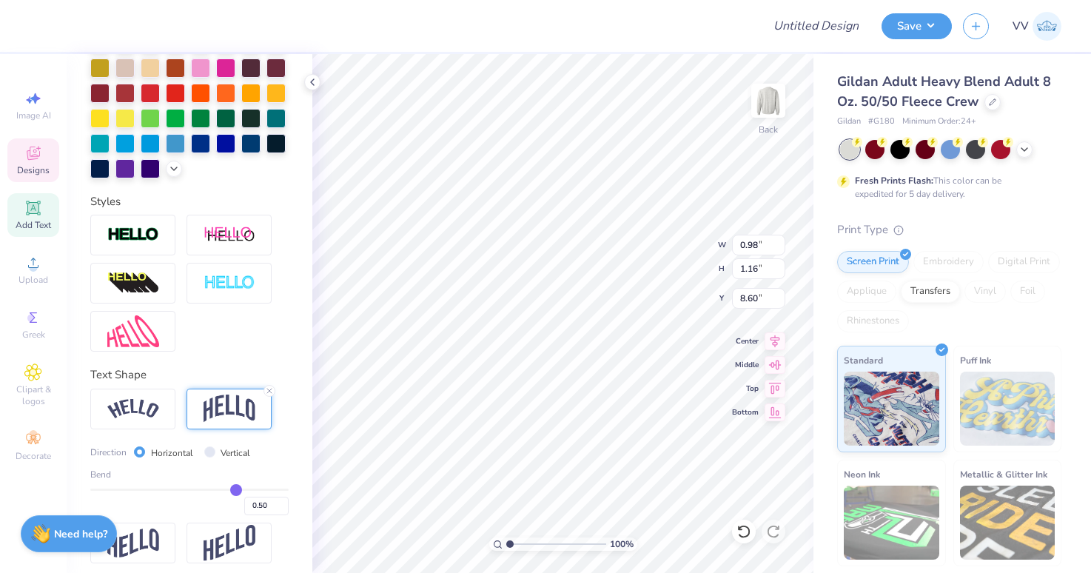
scroll to position [374, 0]
